Goal: Find specific page/section: Find specific page/section

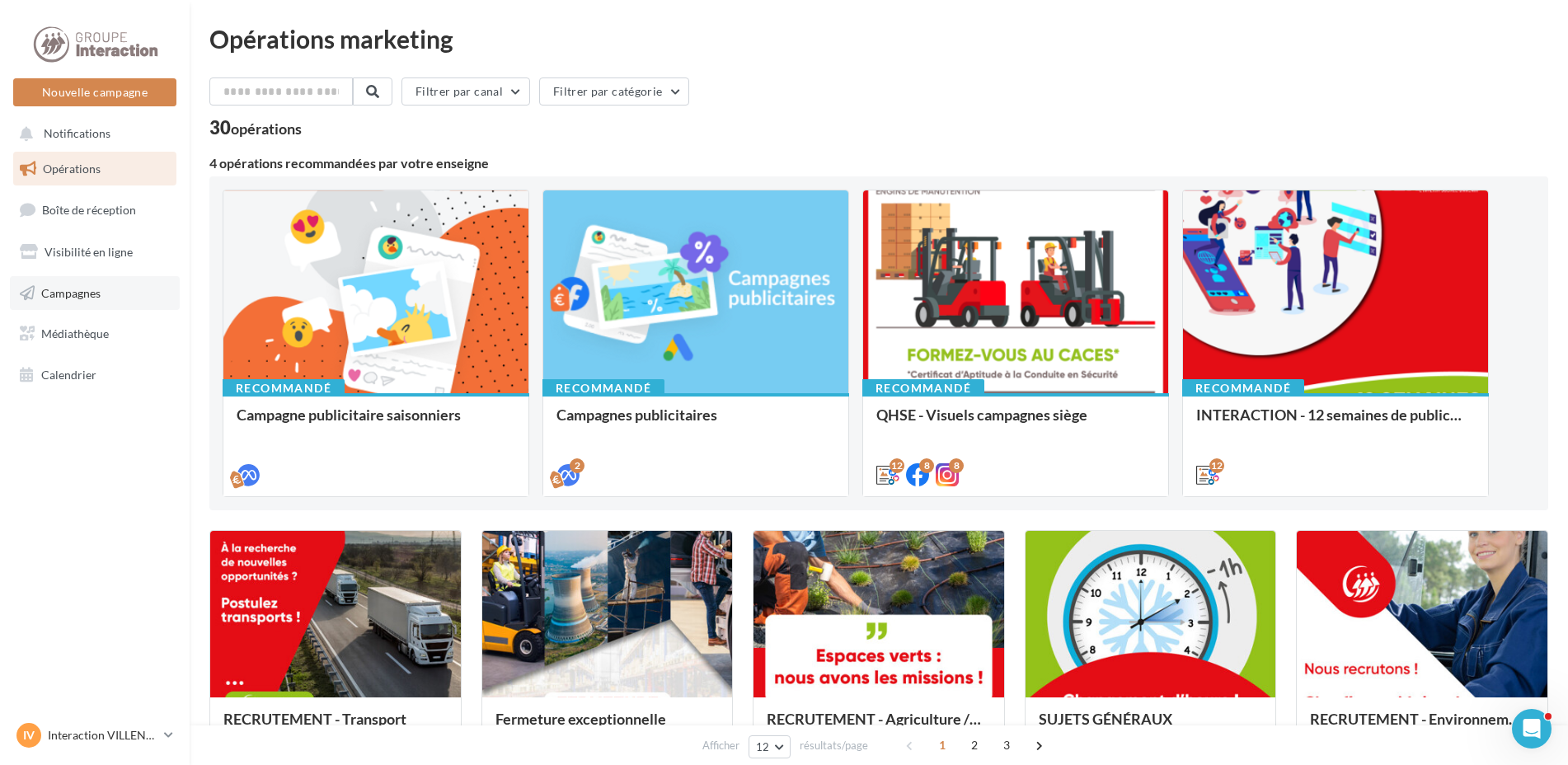
click at [95, 304] on link "Campagnes" at bounding box center [94, 293] width 170 height 34
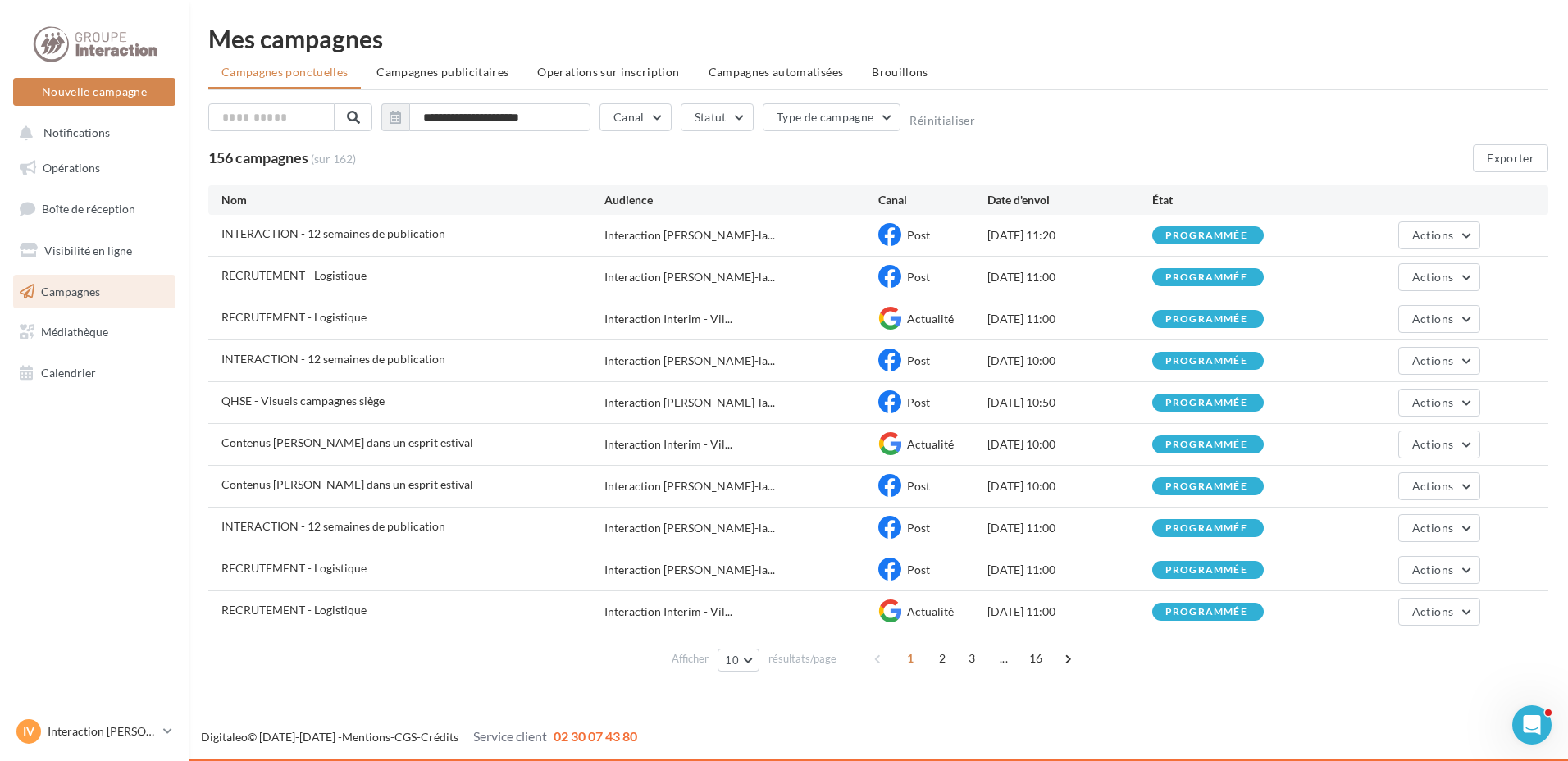
click at [944, 662] on span "2" at bounding box center [942, 658] width 26 height 26
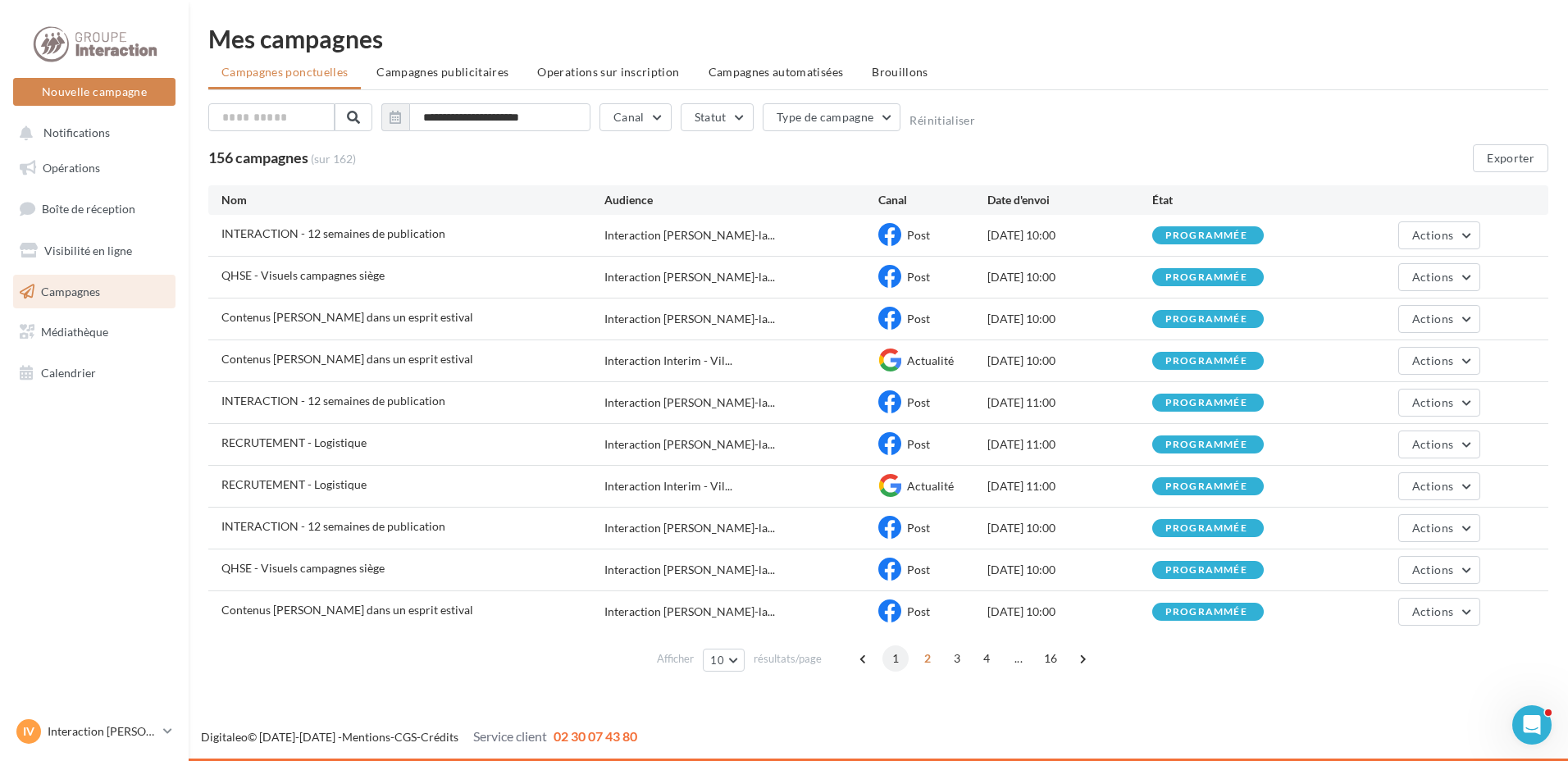
click at [894, 661] on span "1" at bounding box center [895, 658] width 26 height 26
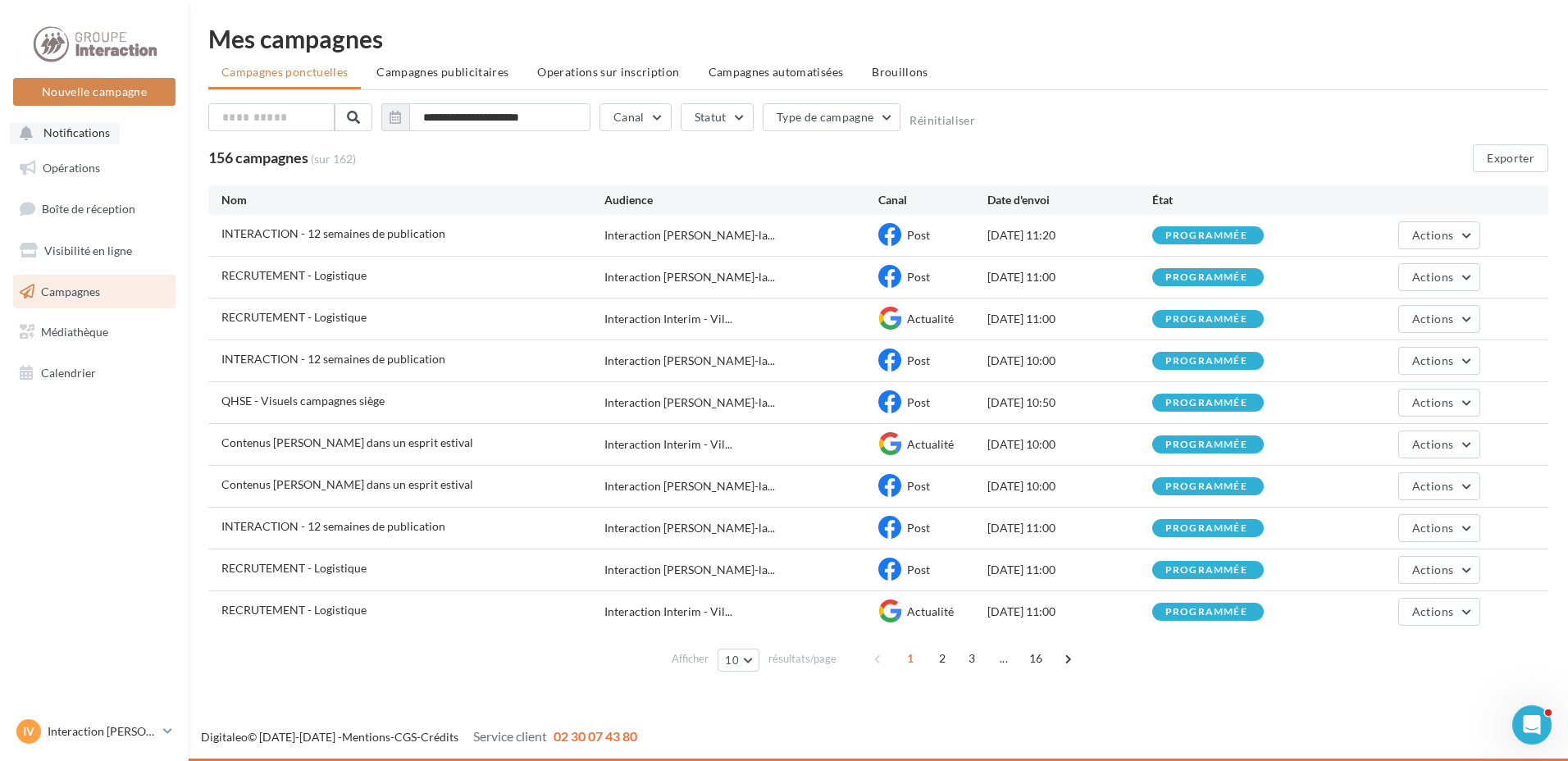
click at [79, 133] on span "Notifications" at bounding box center [76, 133] width 67 height 14
click at [81, 136] on span "Notifications" at bounding box center [76, 133] width 67 height 14
click at [100, 166] on link "Opérations" at bounding box center [94, 168] width 169 height 34
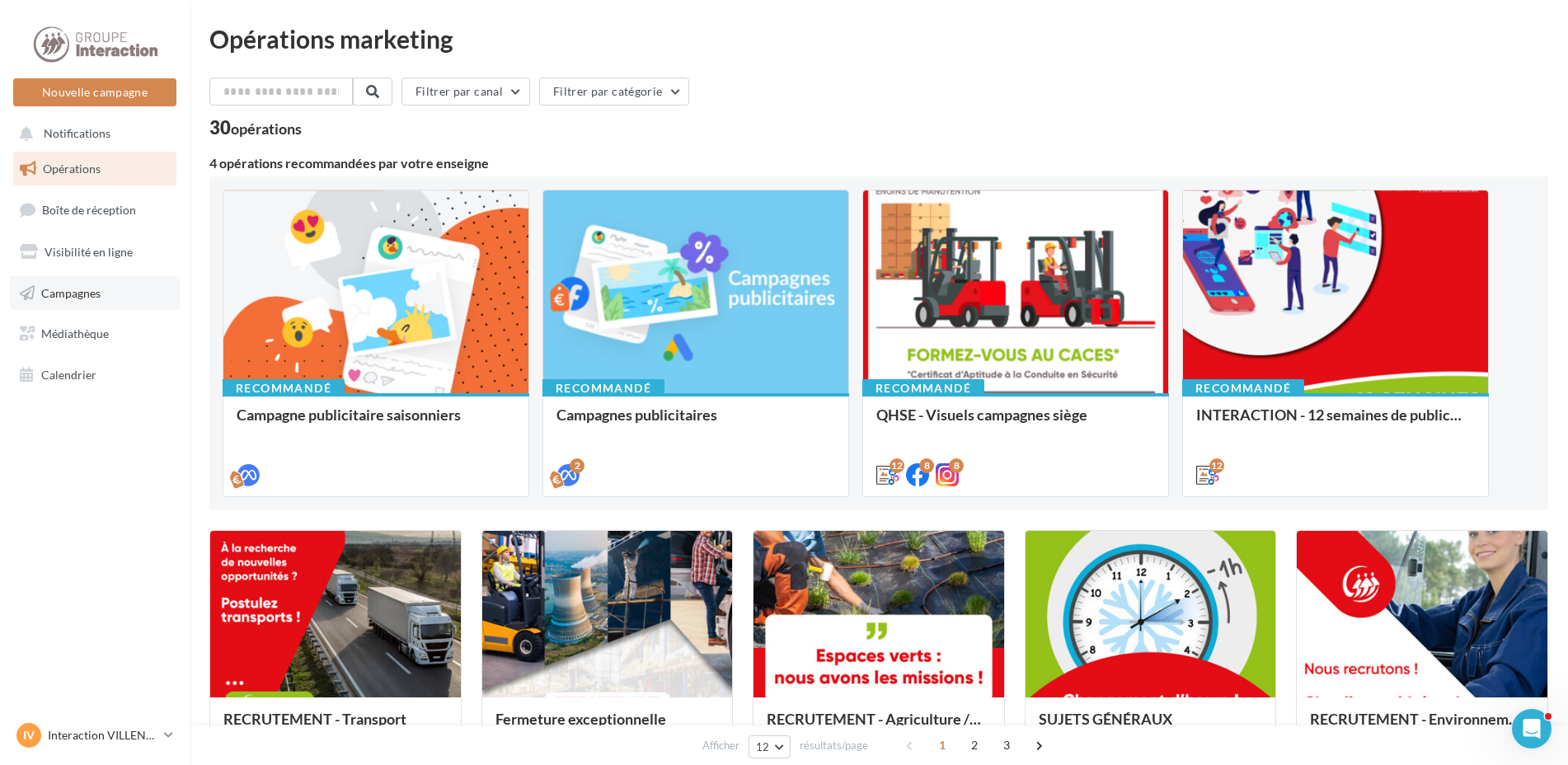
click at [69, 281] on link "Campagnes" at bounding box center [94, 293] width 170 height 34
